Goal: Task Accomplishment & Management: Manage account settings

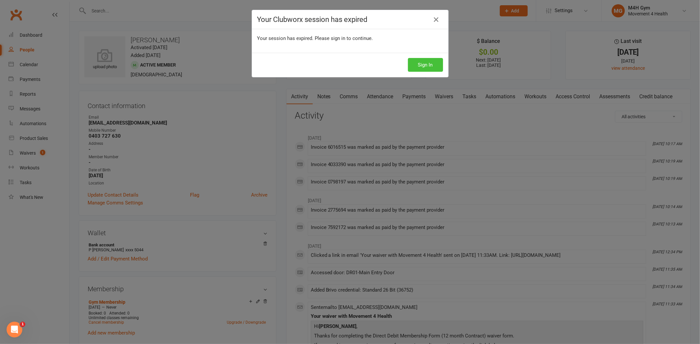
click at [420, 63] on button "Sign In" at bounding box center [425, 65] width 35 height 14
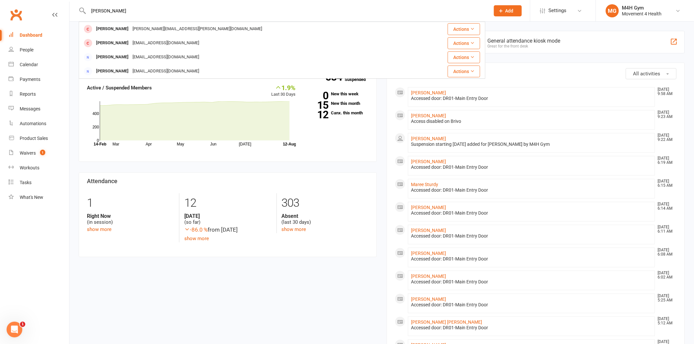
click at [146, 10] on input "[PERSON_NAME]" at bounding box center [286, 10] width 399 height 9
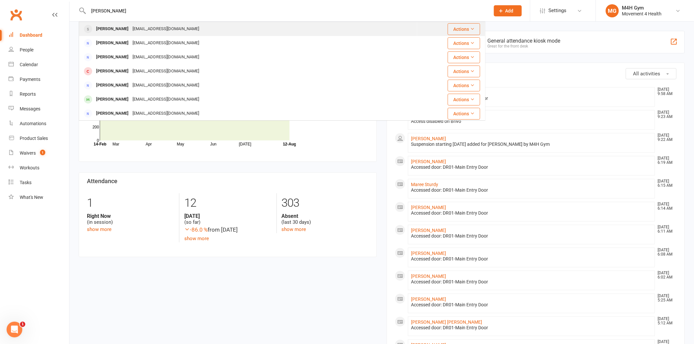
type input "[PERSON_NAME]"
click at [154, 31] on div "[EMAIL_ADDRESS][DOMAIN_NAME]" at bounding box center [166, 29] width 71 height 10
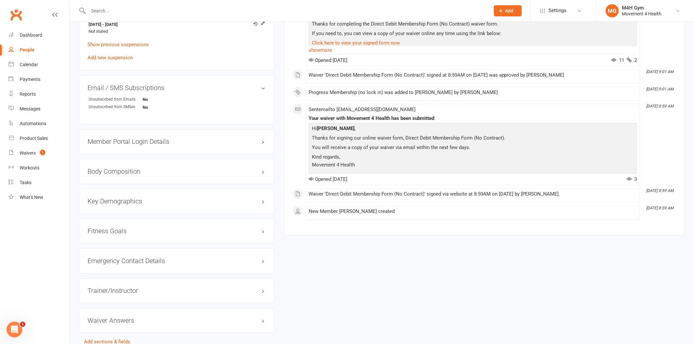
scroll to position [305, 0]
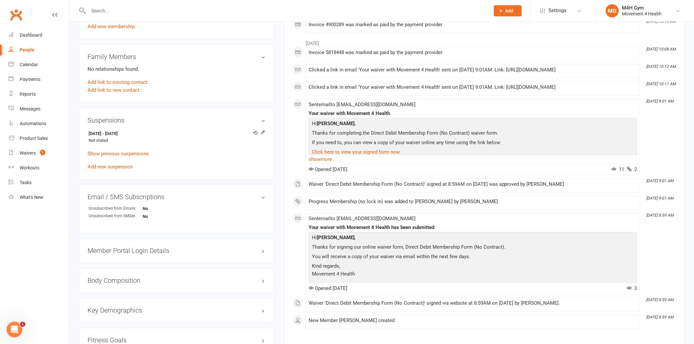
click at [89, 8] on input "text" at bounding box center [286, 10] width 399 height 9
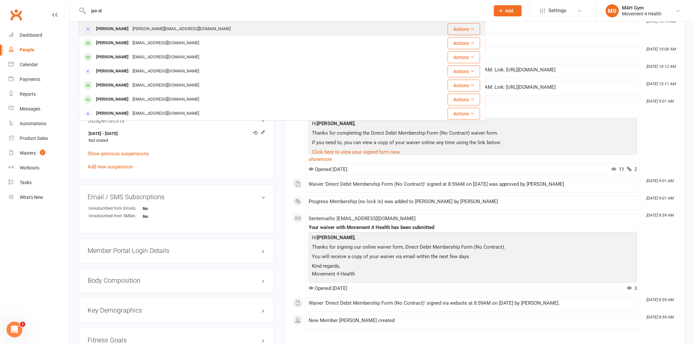
type input "jan el"
click at [84, 31] on div at bounding box center [88, 29] width 12 height 11
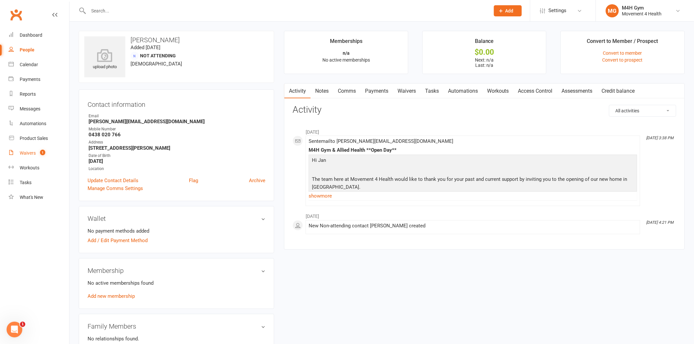
click at [34, 153] on div "Waivers" at bounding box center [28, 153] width 16 height 5
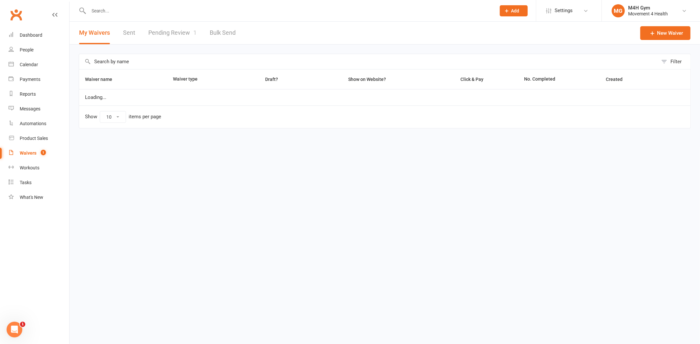
click at [157, 29] on link "Pending Review 1" at bounding box center [172, 33] width 48 height 23
